Goal: Check status: Check status

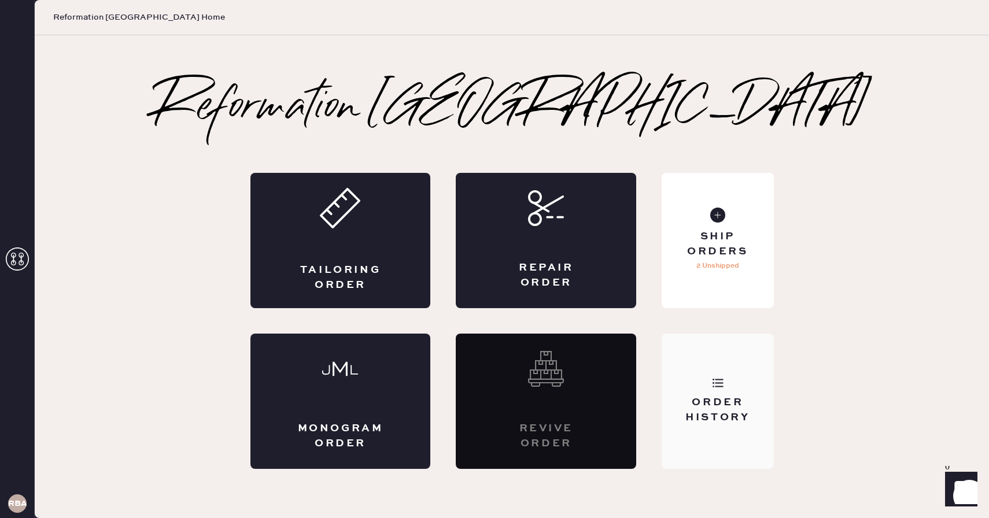
click at [726, 402] on div "Order History" at bounding box center [717, 410] width 93 height 29
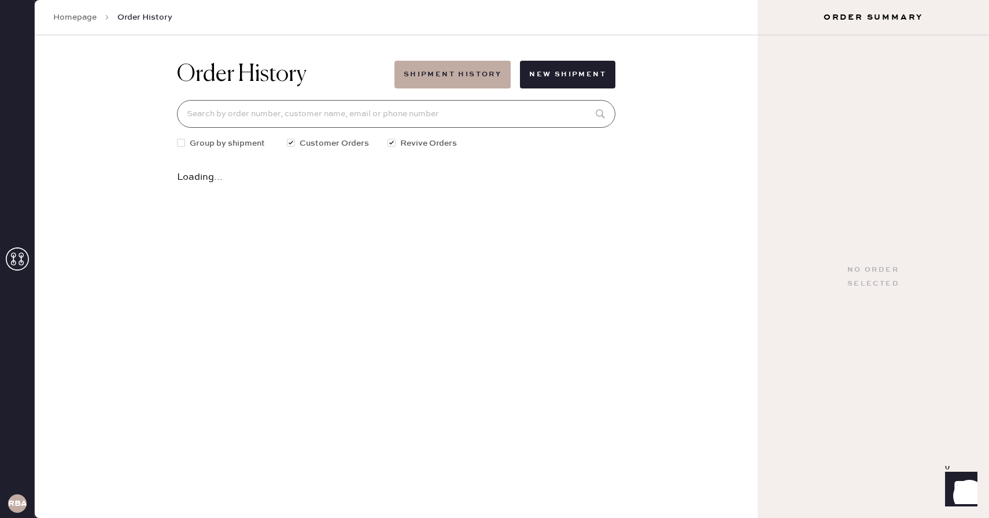
click at [357, 116] on input at bounding box center [396, 114] width 438 height 28
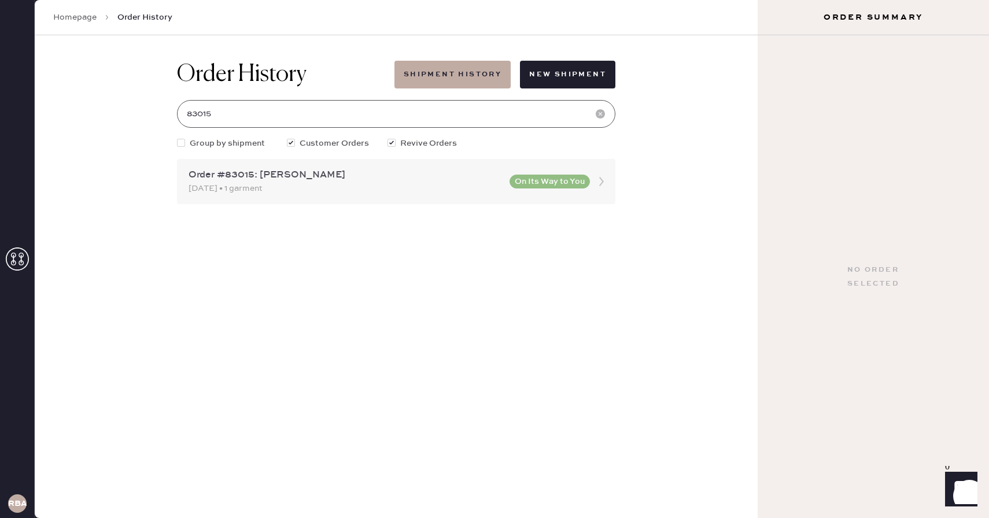
type input "83015"
click at [343, 172] on div "Order #83015: [PERSON_NAME]" at bounding box center [346, 175] width 314 height 14
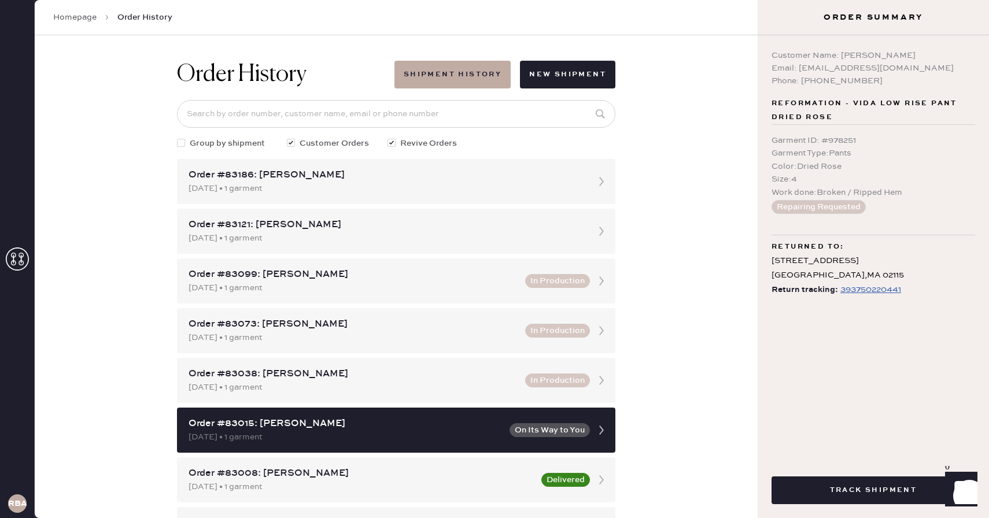
click at [824, 90] on div "Customer Name: [PERSON_NAME] Email: [EMAIL_ADDRESS][DOMAIN_NAME] Phone: [PHONE_…" at bounding box center [873, 244] width 231 height 418
click at [818, 82] on div "Phone: [PHONE_NUMBER]" at bounding box center [874, 81] width 204 height 13
copy div "4047350375"
click at [696, 80] on div "Order History Shipment History New Shipment Group by shipment Customer Orders R…" at bounding box center [396, 276] width 723 height 483
